Goal: Entertainment & Leisure: Browse casually

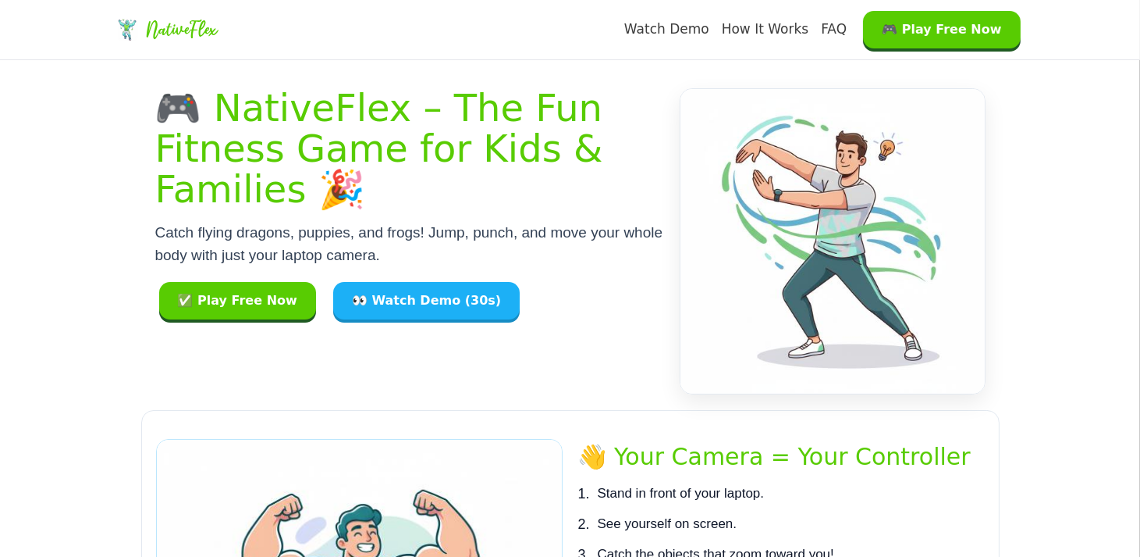
click at [382, 324] on div "🎮 NativeFlex – The Fun Fitness Game for Kids & Families 🎉 Catch flying dragons,…" at bounding box center [410, 241] width 510 height 306
click at [402, 296] on button "👀 Watch Demo (30s)" at bounding box center [426, 300] width 187 height 37
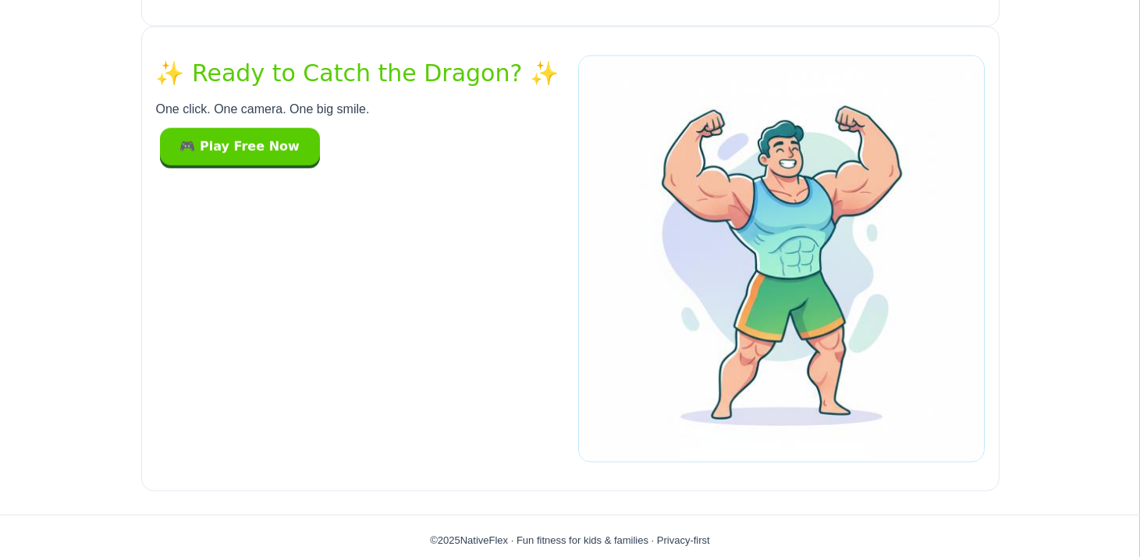
scroll to position [3939, 0]
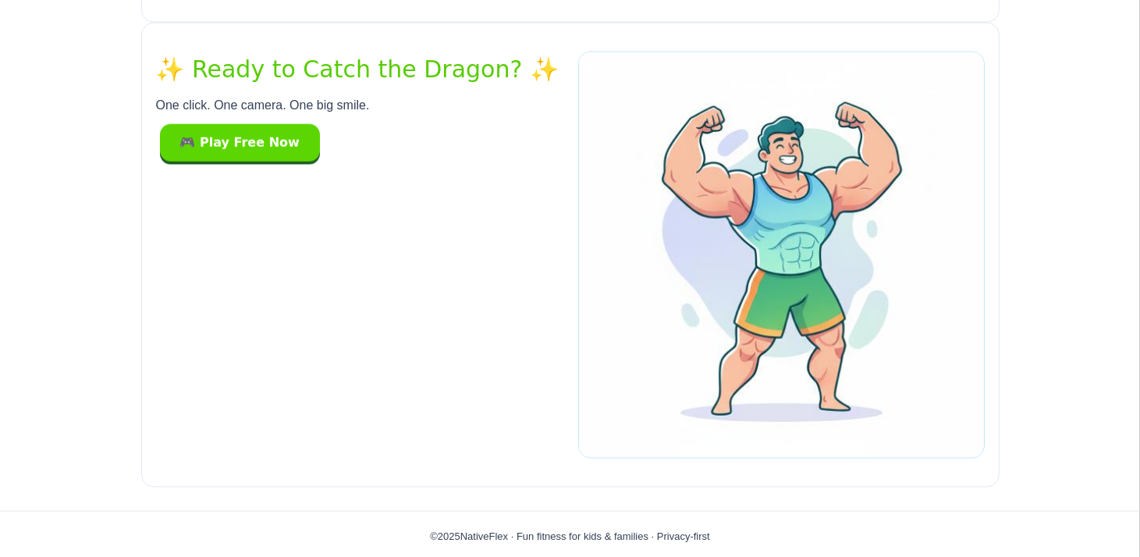
click at [222, 141] on button "🎮 Play Free Now" at bounding box center [240, 142] width 160 height 37
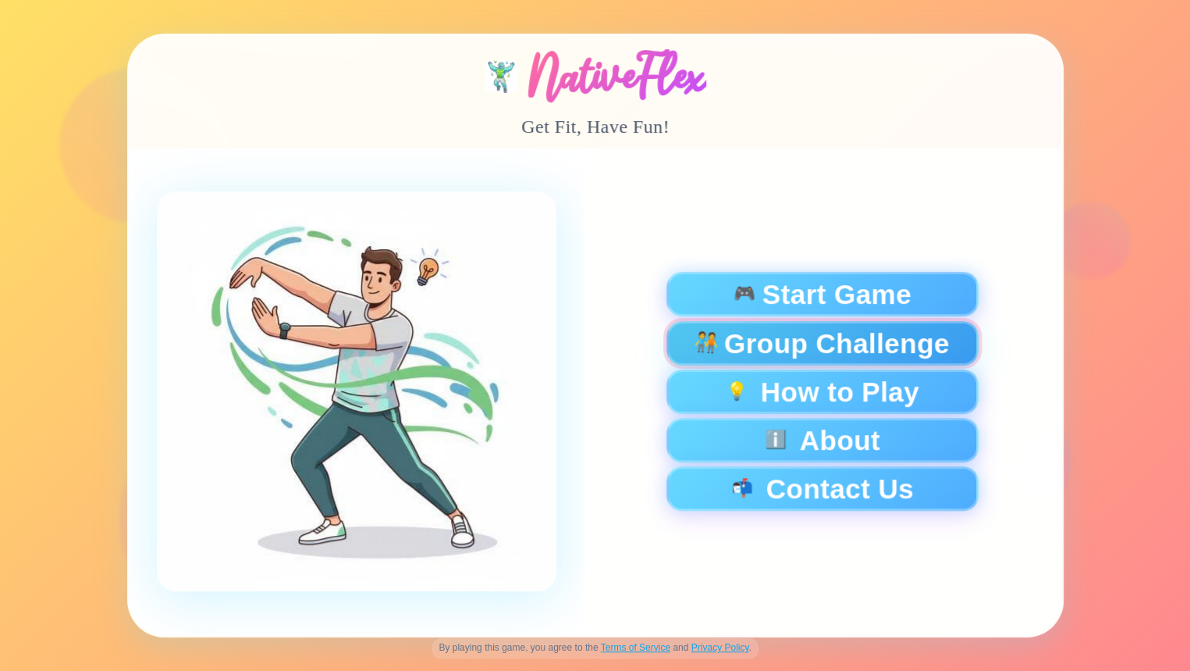
click at [743, 336] on span "Group Challenge" at bounding box center [837, 342] width 226 height 27
click at [713, 340] on span "🧑‍🤝‍🧑" at bounding box center [706, 342] width 26 height 21
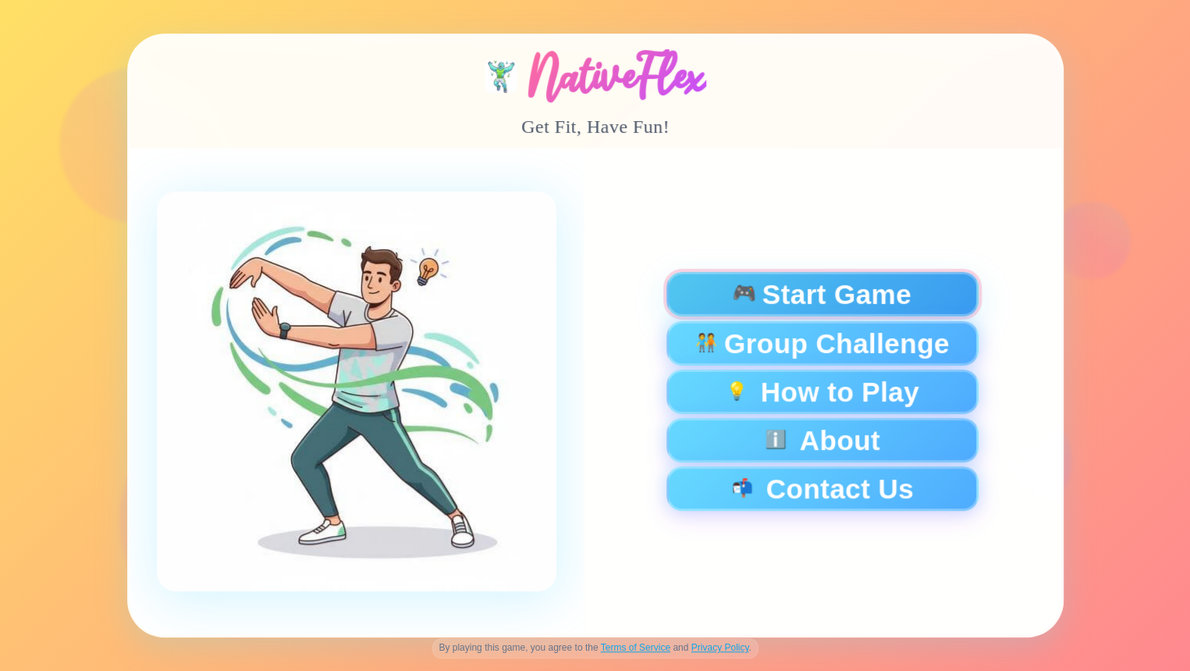
click at [843, 294] on span "Start Game" at bounding box center [836, 293] width 149 height 27
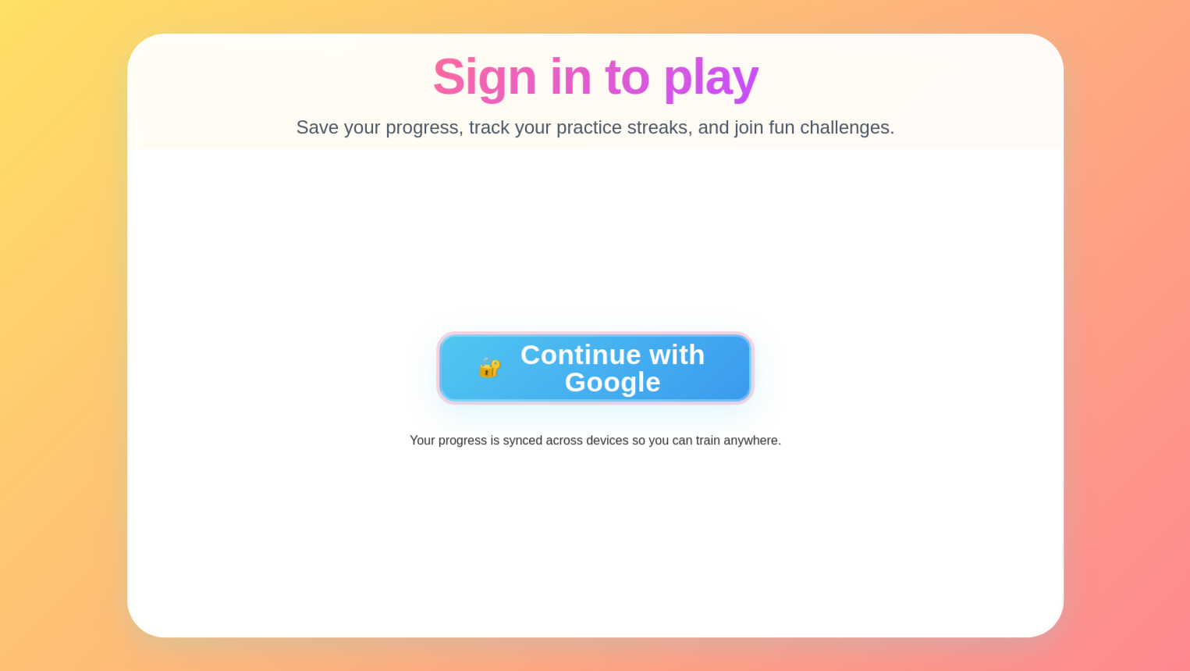
click at [549, 343] on button "🔐 Continue with Google" at bounding box center [595, 367] width 312 height 67
